Goal: Information Seeking & Learning: Check status

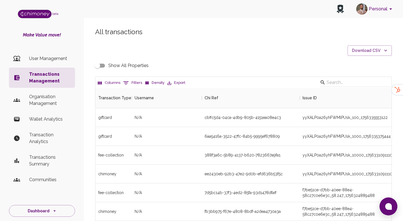
scroll to position [208, 296]
click at [124, 84] on icon "Show filters" at bounding box center [126, 82] width 7 height 7
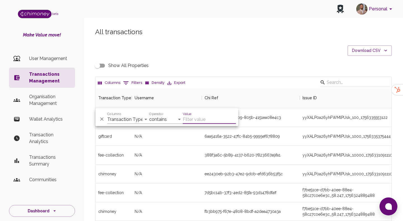
click at [136, 114] on div "Columns Transaction Type Username Chi Ref Issue ID Value Amount Currency Fee ($…" at bounding box center [128, 116] width 42 height 13
click at [134, 120] on select "Transaction Type Username Chi Ref Issue ID Value Amount Currency Fee ($) FX Rat…" at bounding box center [128, 119] width 42 height 9
select select "email"
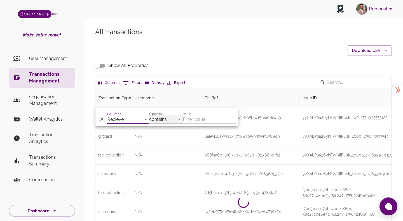
click at [163, 117] on select "contains equals starts with ends with is empty is not empty is any of" at bounding box center [166, 119] width 34 height 9
select select "equals"
click at [198, 121] on input "Value" at bounding box center [209, 119] width 53 height 9
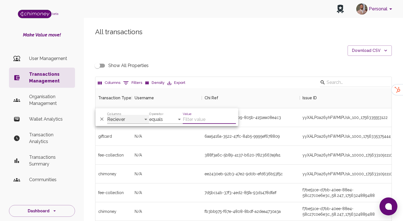
click at [137, 119] on select "Transaction Type Username Chi Ref Issue ID Value Amount Currency Fee ($) FX Rat…" at bounding box center [128, 119] width 42 height 9
select select "payout.order.orderNumber"
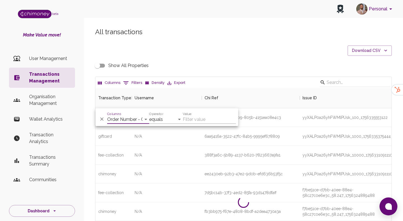
click at [205, 118] on input "Value" at bounding box center [209, 119] width 53 height 9
paste input "34982911"
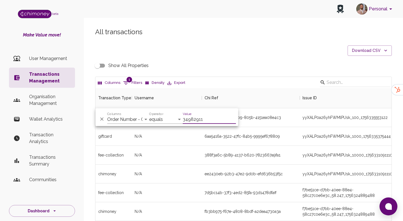
click at [188, 119] on input "34982911" at bounding box center [209, 119] width 53 height 9
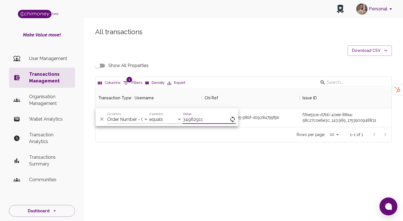
scroll to position [39, 296]
type input "34982911"
click at [256, 146] on div "All transactions Download CSV Show All Properties Columns 1 Filters Density Exp…" at bounding box center [243, 94] width 319 height 160
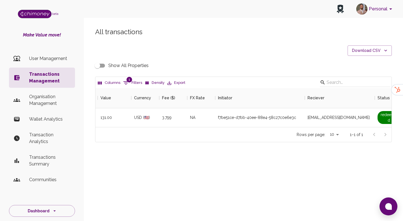
scroll to position [0, 315]
click at [349, 115] on span "[EMAIL_ADDRESS][DOMAIN_NAME]" at bounding box center [337, 117] width 62 height 6
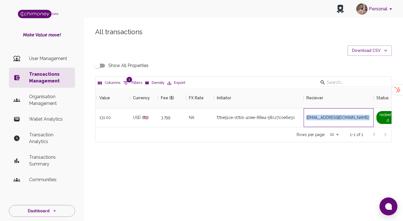
copy span "[EMAIL_ADDRESS][DOMAIN_NAME]"
